Goal: Task Accomplishment & Management: Manage account settings

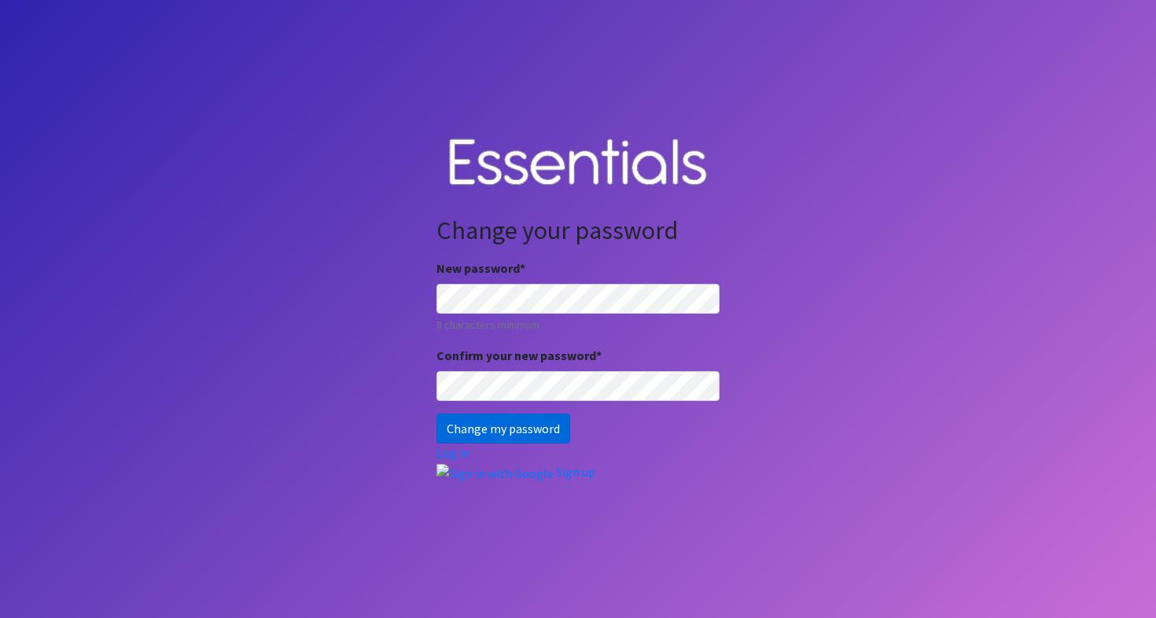
click at [491, 424] on input "Change my password" at bounding box center [503, 429] width 134 height 30
click at [503, 431] on input "Change my password" at bounding box center [503, 429] width 134 height 30
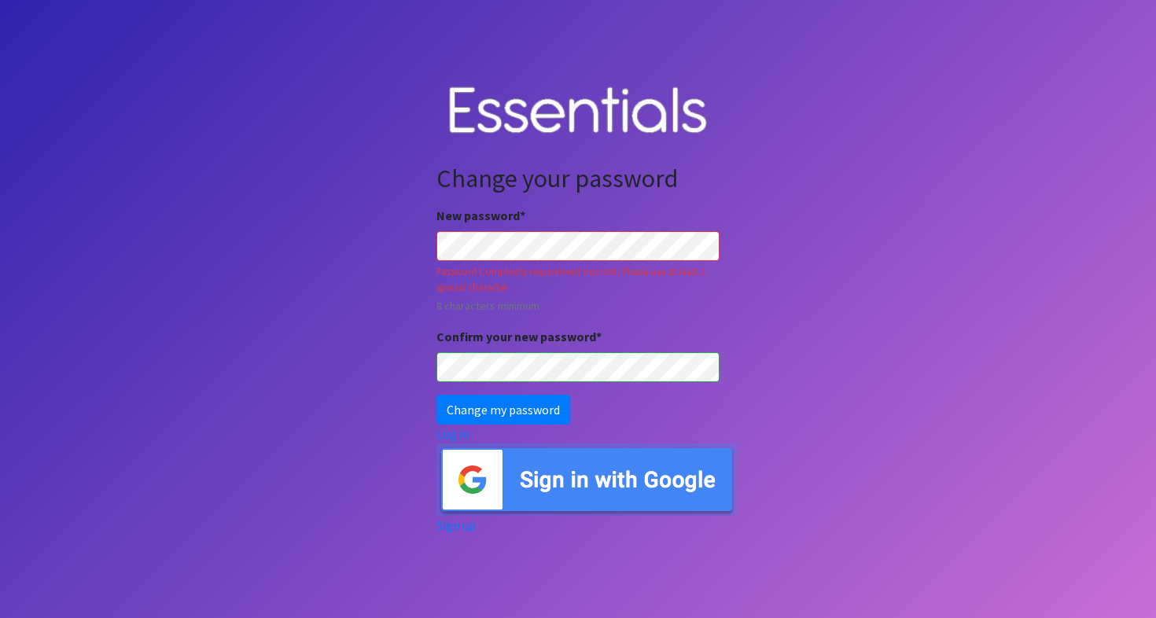
click at [835, 231] on body "Change your password New password * Password Complexity requirement not met. Pl…" at bounding box center [578, 309] width 1156 height 618
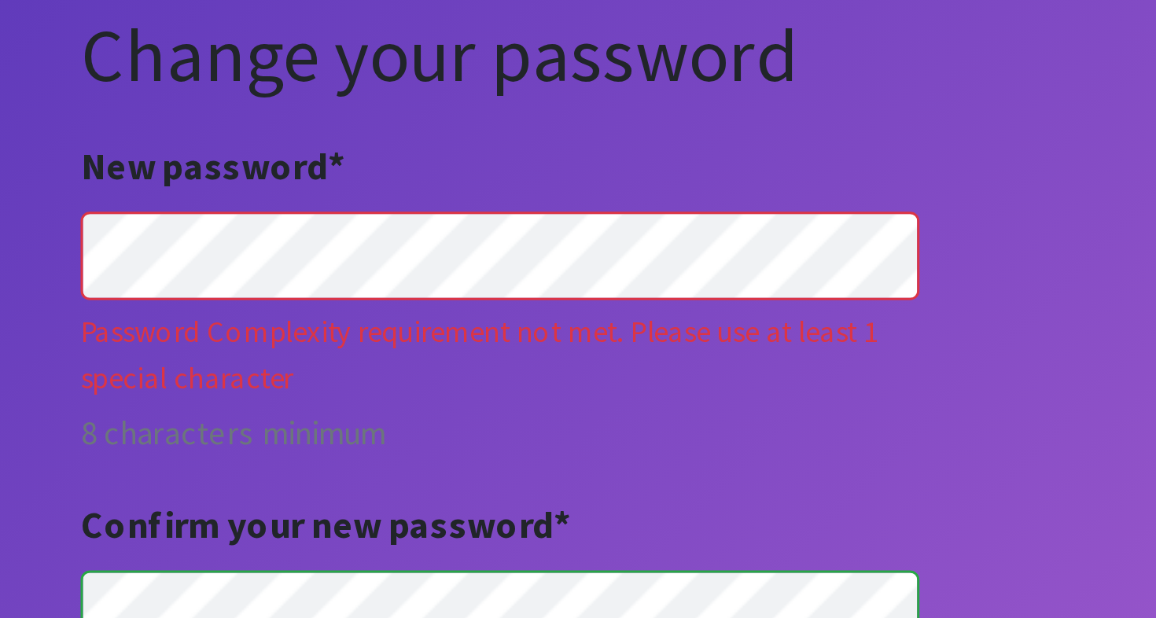
click at [436, 298] on small "8 characters minimum" at bounding box center [577, 306] width 283 height 17
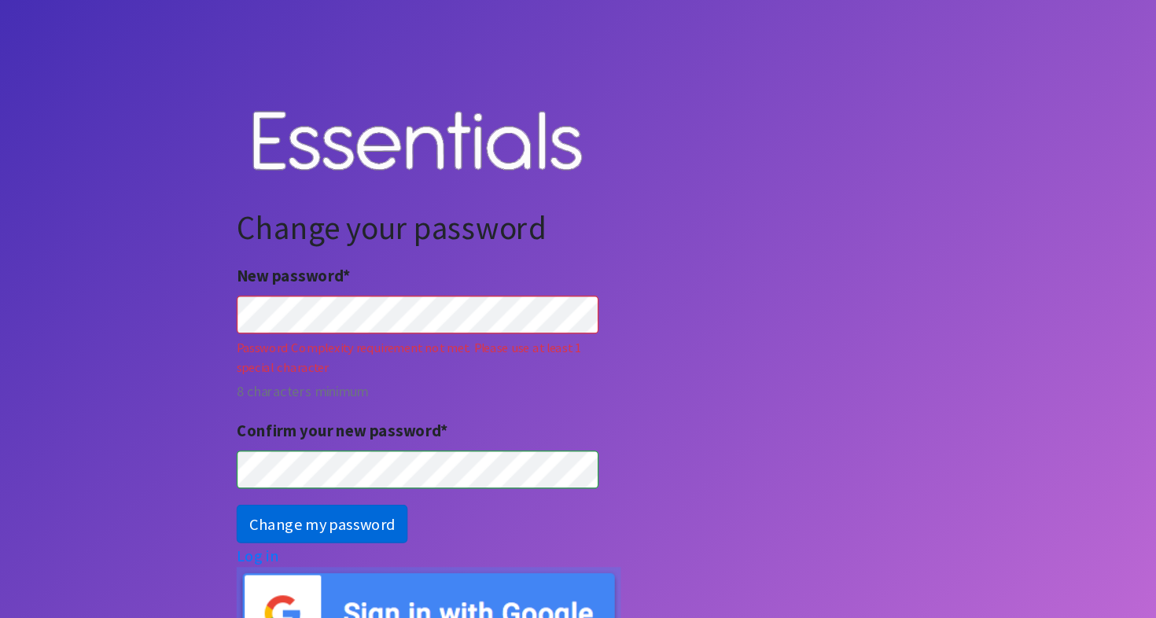
click at [436, 409] on input "Change my password" at bounding box center [503, 410] width 134 height 30
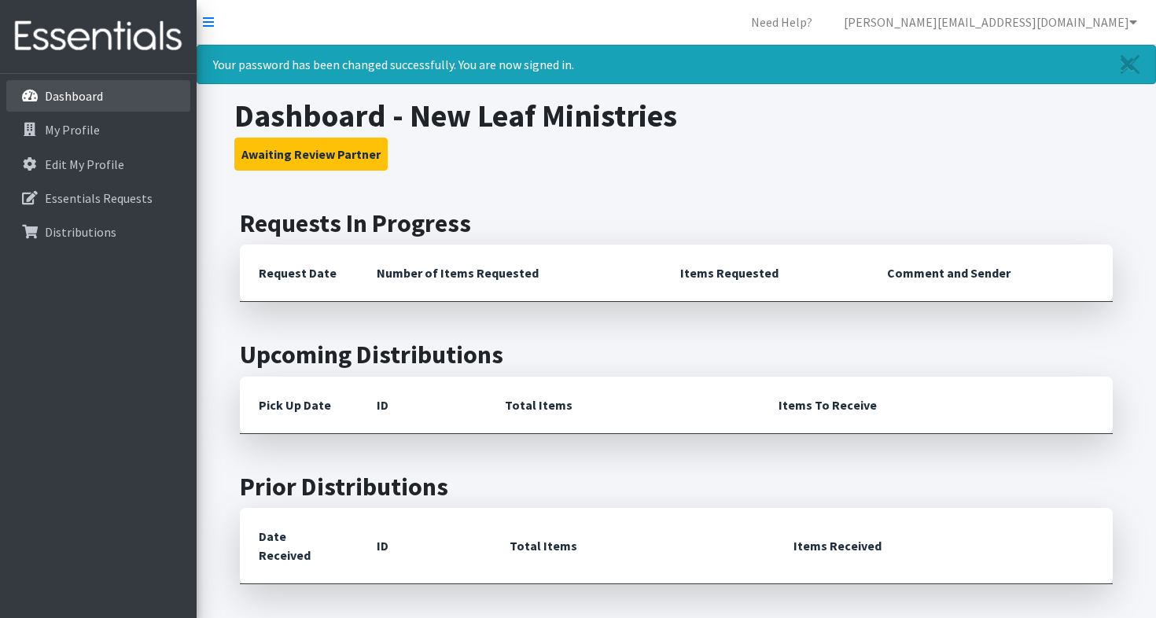
click at [86, 97] on p "Dashboard" at bounding box center [74, 96] width 58 height 16
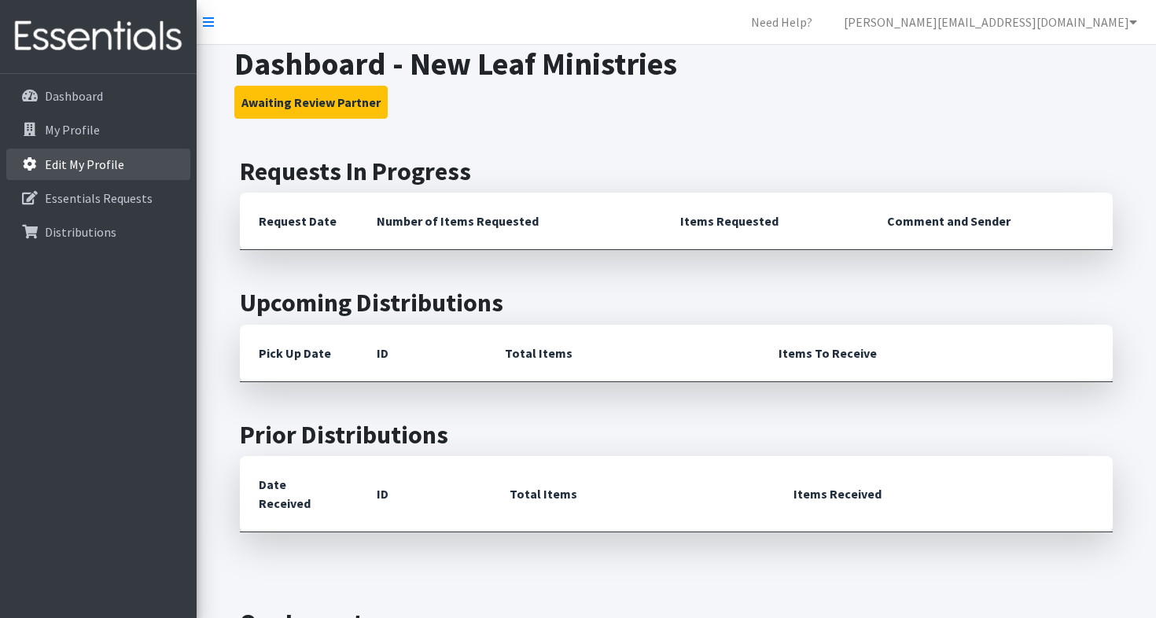
click at [100, 166] on p "Edit My Profile" at bounding box center [84, 164] width 79 height 16
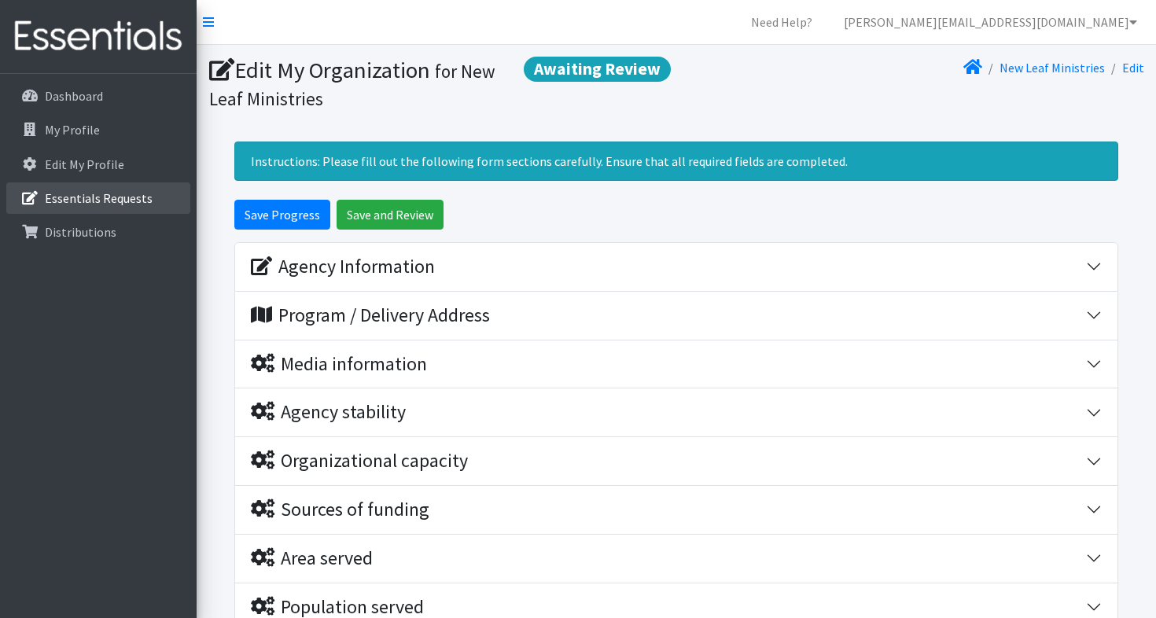
click at [73, 200] on p "Essentials Requests" at bounding box center [99, 198] width 108 height 16
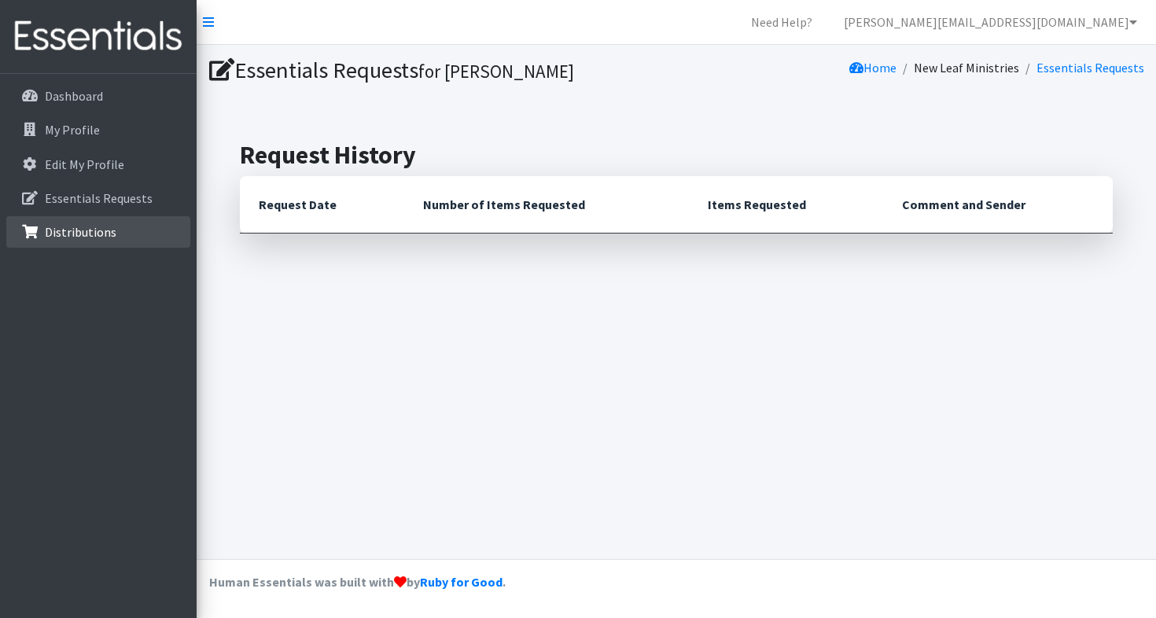
click at [97, 229] on p "Distributions" at bounding box center [81, 232] width 72 height 16
